Goal: Understand process/instructions: Learn how to perform a task or action

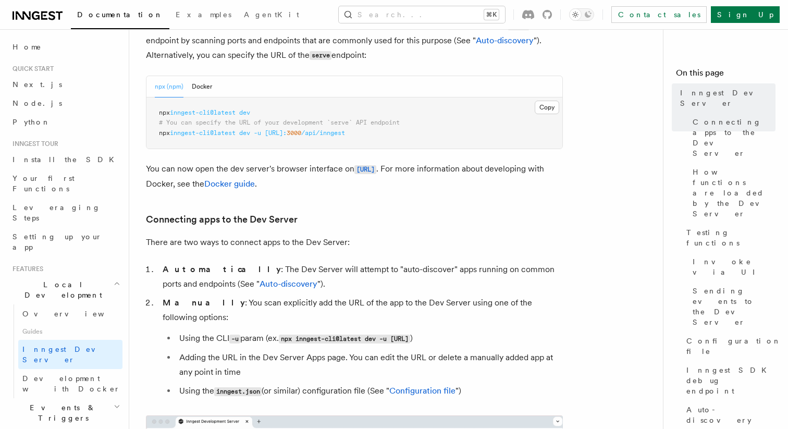
scroll to position [459, 0]
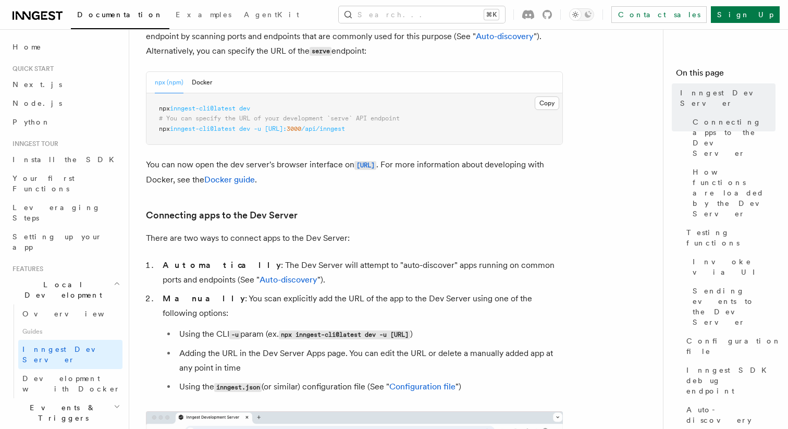
click at [203, 106] on span "inngest-cli@latest" at bounding box center [203, 108] width 66 height 7
copy code "npx inngest-cli@latest dev"
click at [341, 144] on pre "npx inngest-cli@latest dev # You can specify the URL of your development `serve…" at bounding box center [354, 119] width 416 height 52
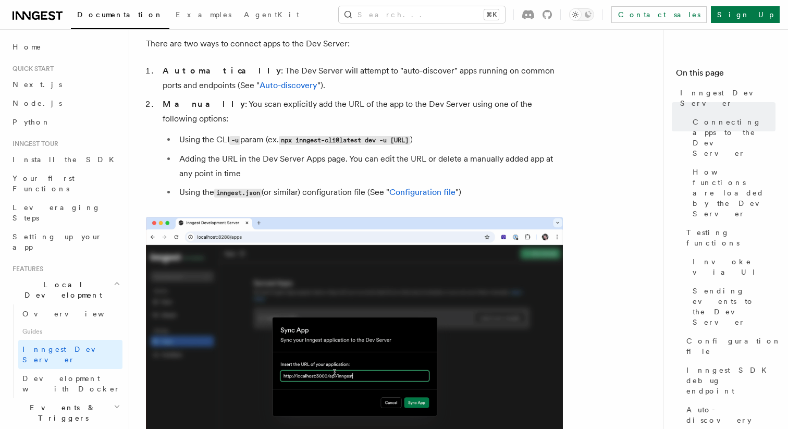
scroll to position [652, 0]
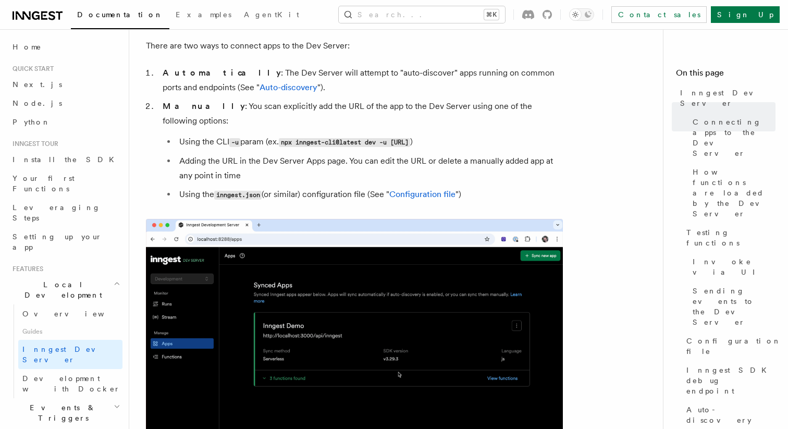
click at [439, 24] on div "Documentation Examples AgentKit Search... ⌘K Contact sales Sign Up" at bounding box center [394, 14] width 788 height 29
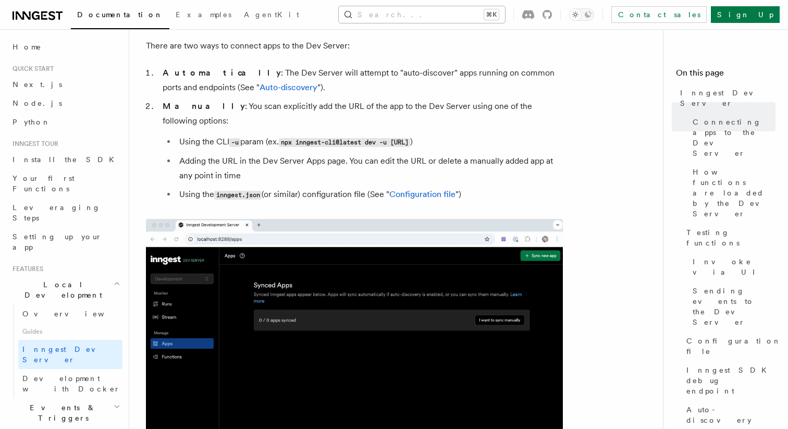
click at [440, 20] on button "Search... ⌘K" at bounding box center [422, 14] width 166 height 17
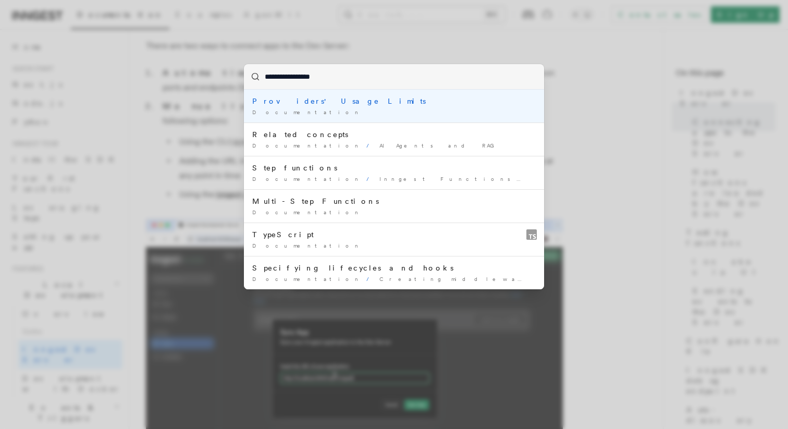
type input "**********"
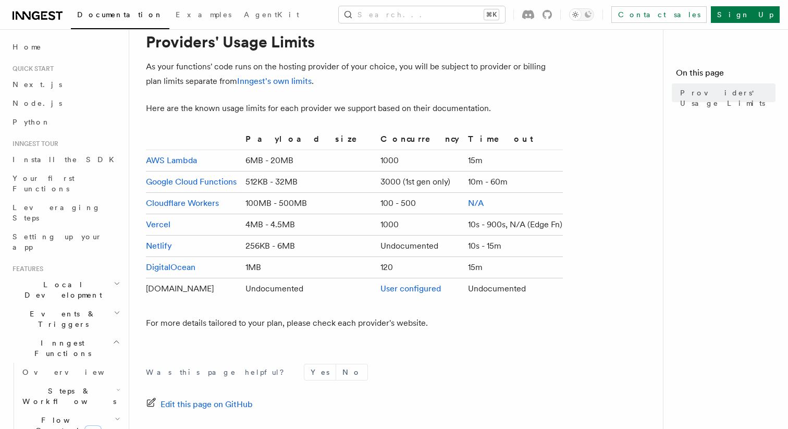
scroll to position [40, 0]
